Goal: Find specific page/section: Find specific page/section

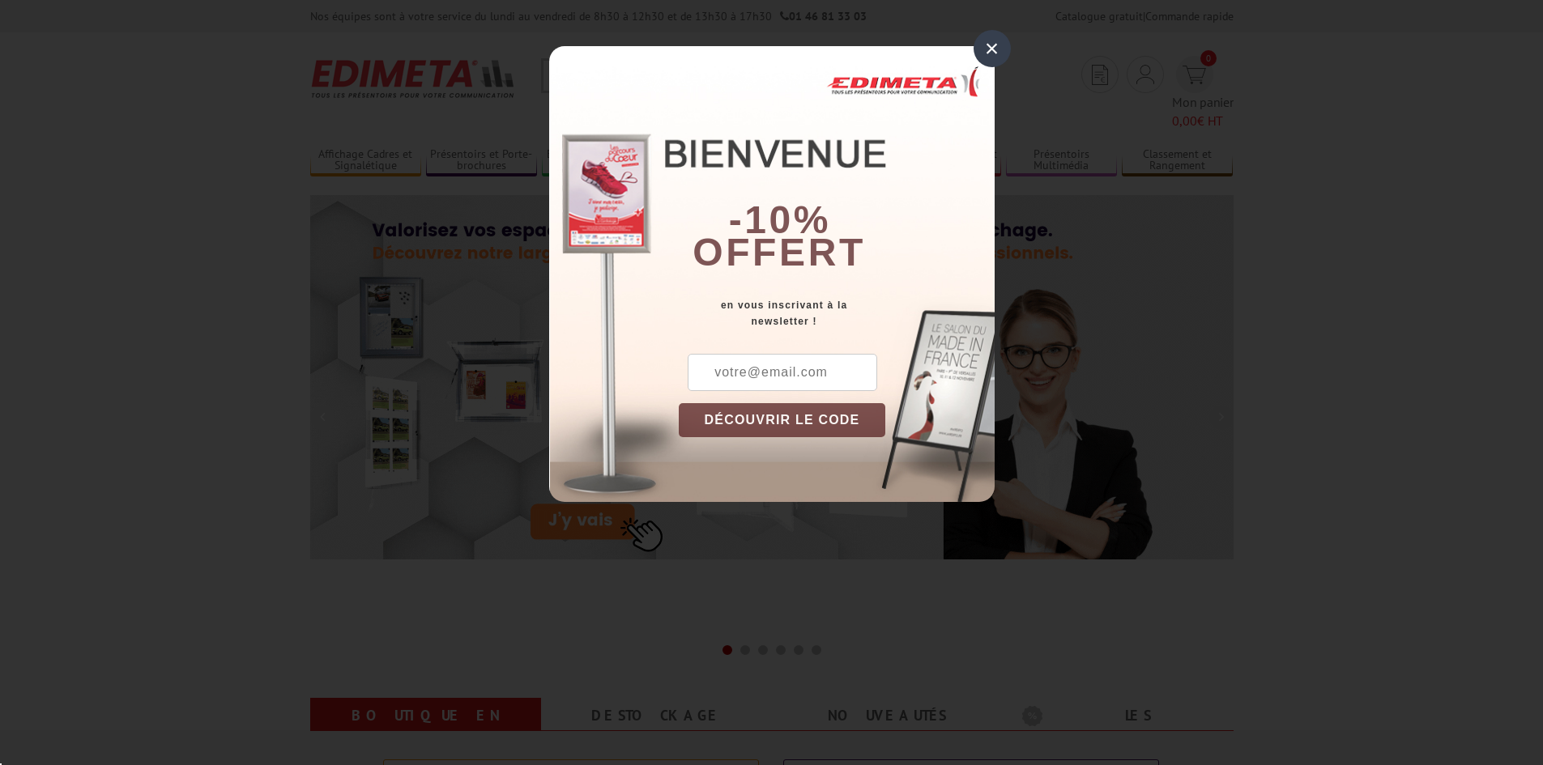
click at [996, 45] on div "×" at bounding box center [991, 48] width 37 height 37
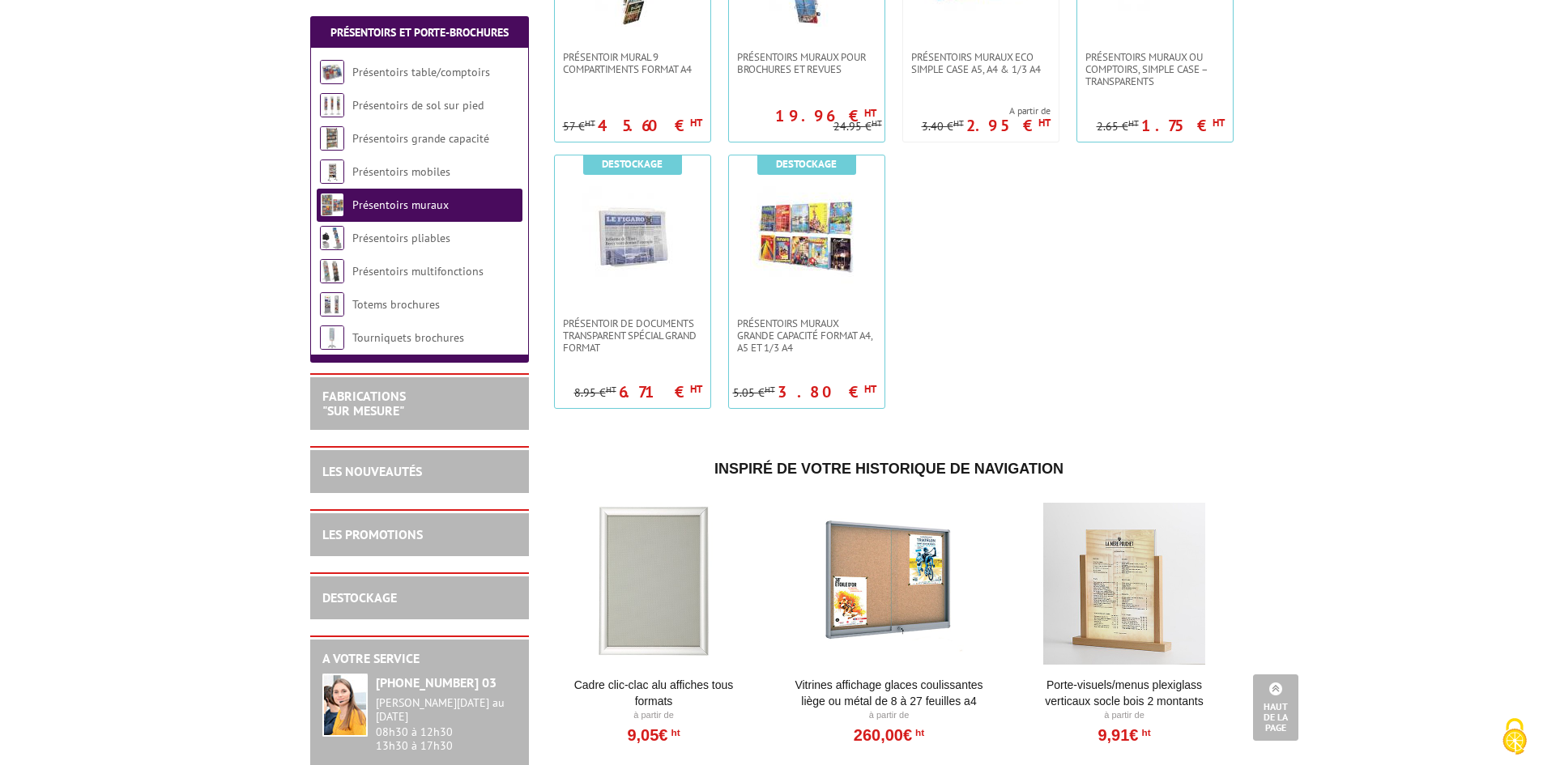
scroll to position [1296, 0]
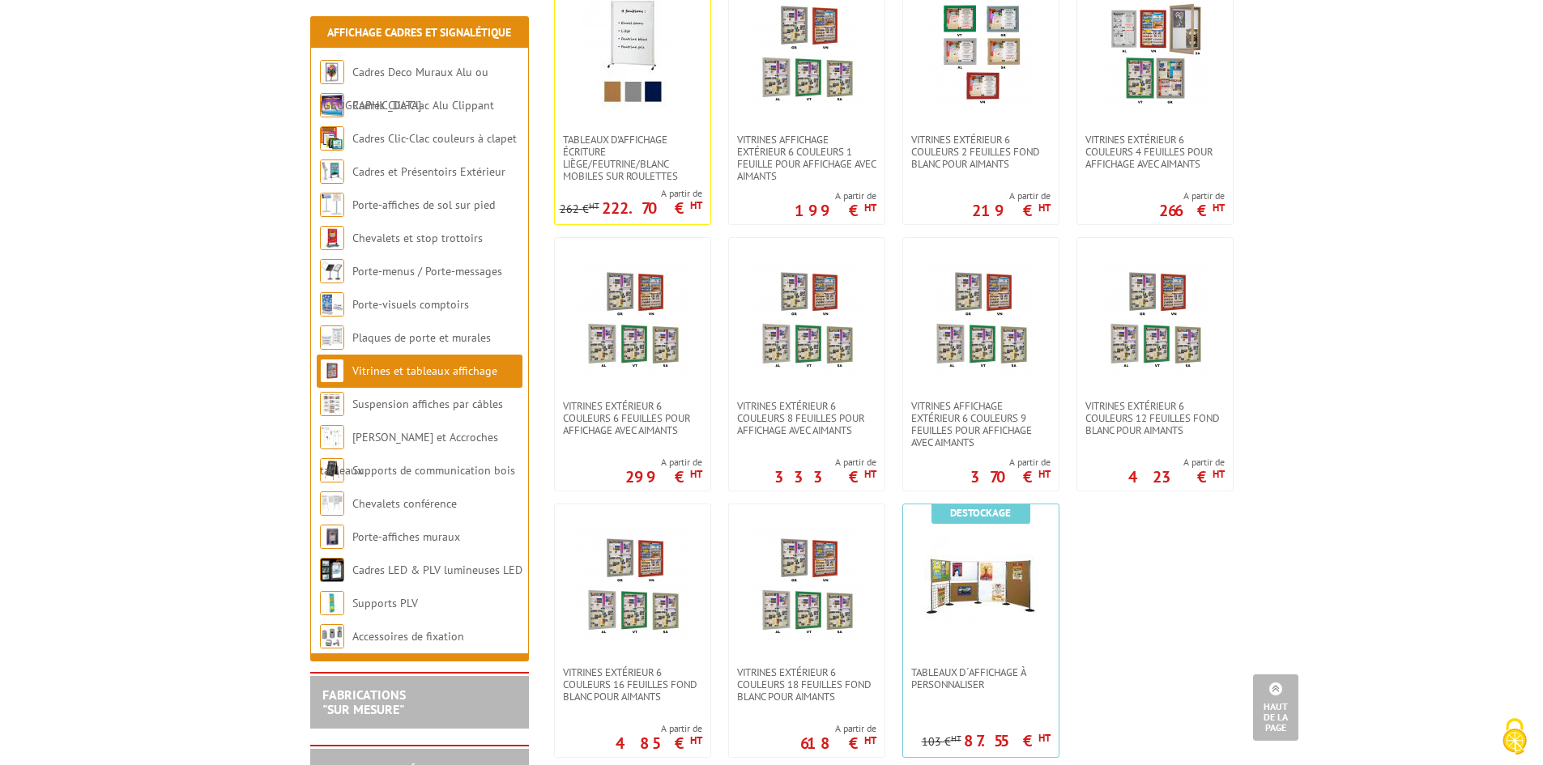
scroll to position [1215, 0]
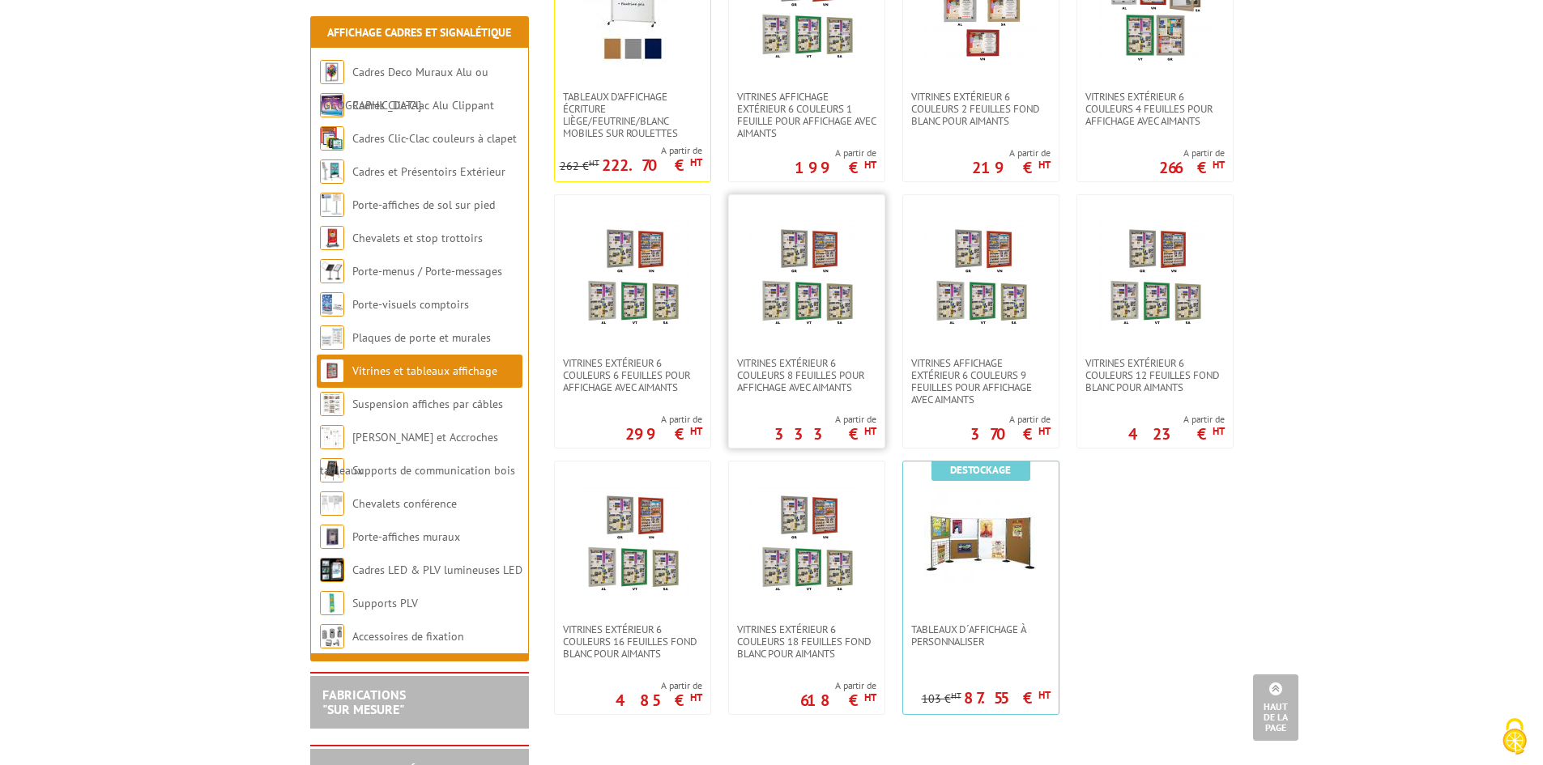
click at [816, 269] on img at bounding box center [806, 275] width 113 height 113
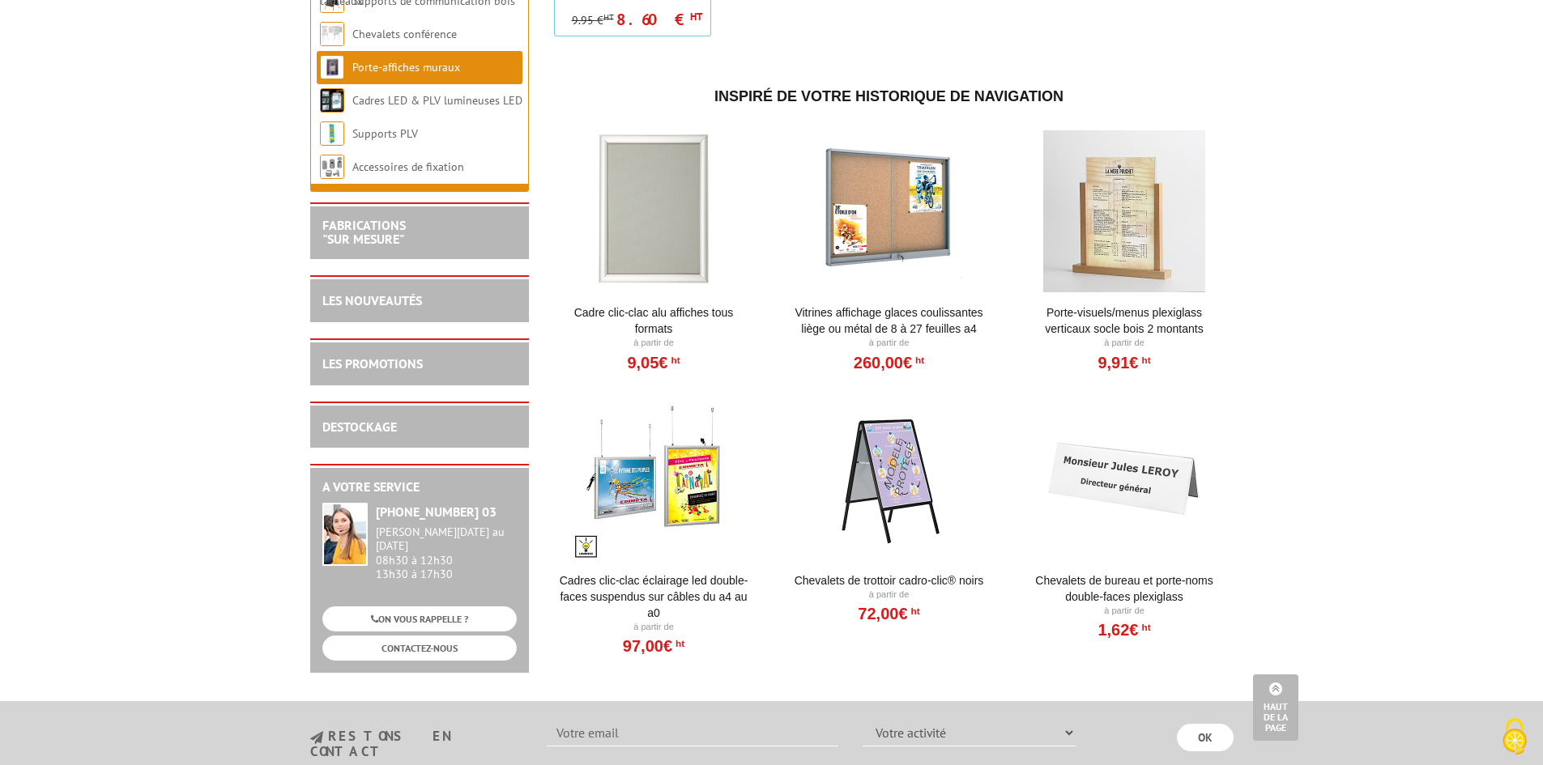
scroll to position [1944, 0]
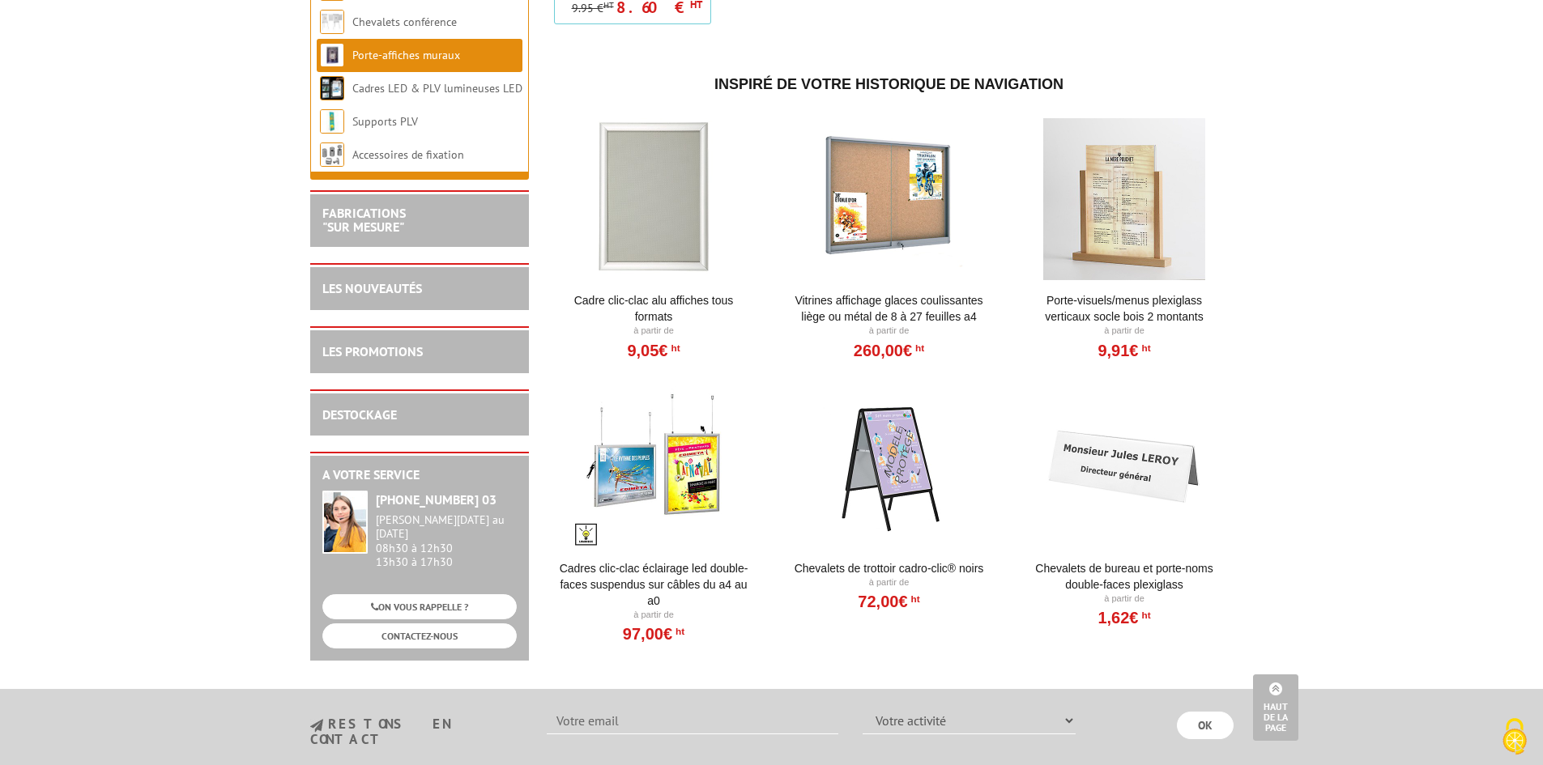
click at [654, 444] on div at bounding box center [654, 467] width 200 height 162
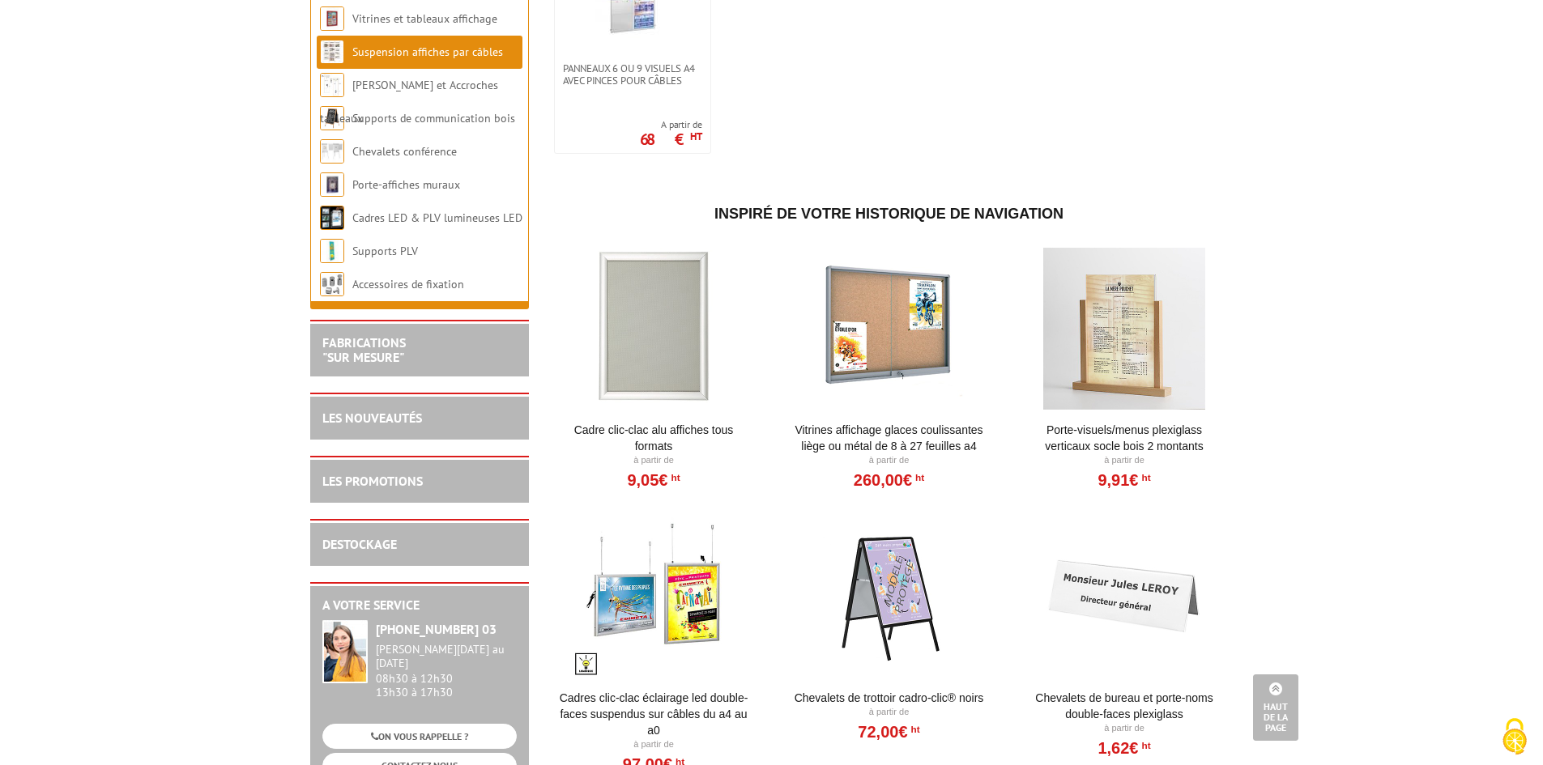
scroll to position [1782, 0]
